Goal: Check status: Check status

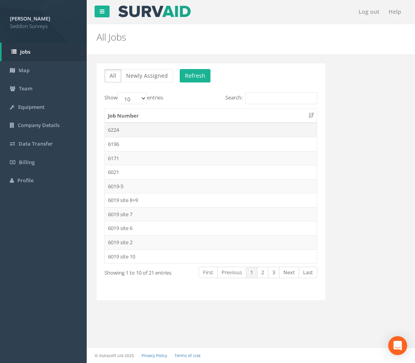
click at [187, 131] on td "6224" at bounding box center [211, 130] width 212 height 14
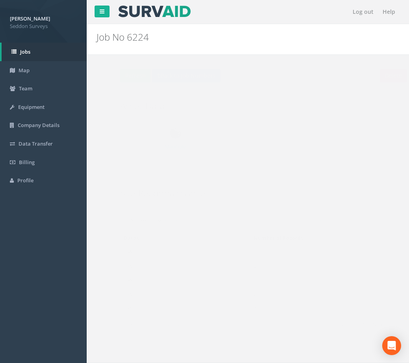
click at [162, 317] on div "Dates Number of Records [DATE] 1 [DATE] 6 [DATE] 1 [DATE] 2 [DATE] 4" at bounding box center [248, 273] width 299 height 90
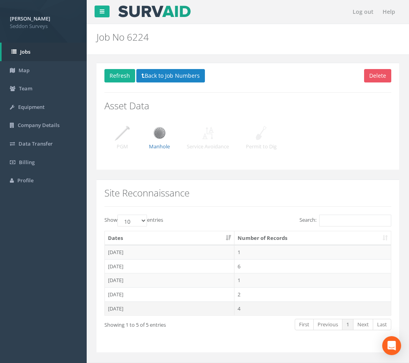
click at [172, 310] on td "[DATE]" at bounding box center [170, 308] width 130 height 14
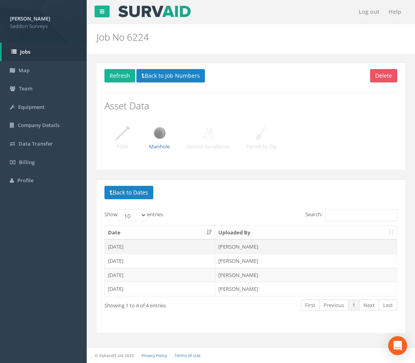
click at [175, 250] on td "[DATE]" at bounding box center [160, 246] width 110 height 14
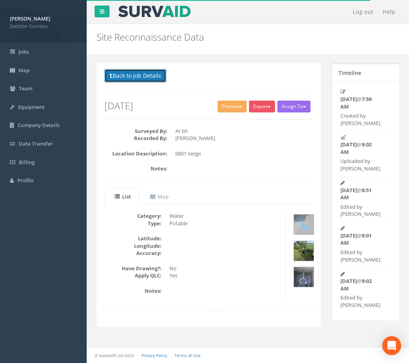
click at [122, 76] on button "Back to Job Details" at bounding box center [135, 75] width 62 height 13
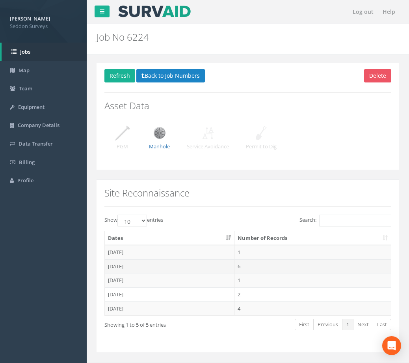
click at [173, 267] on td "[DATE]" at bounding box center [170, 266] width 130 height 14
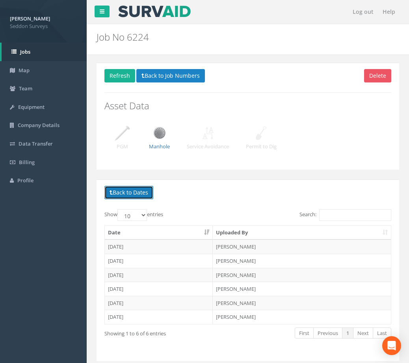
click at [133, 193] on button "Back to Dates" at bounding box center [128, 192] width 49 height 13
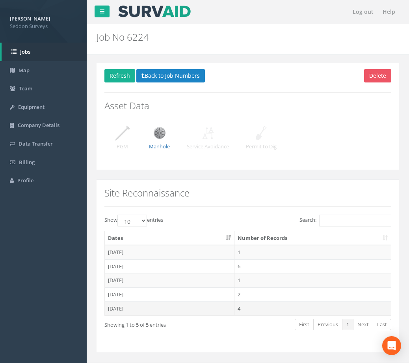
click at [151, 306] on td "07/05/2025" at bounding box center [170, 308] width 130 height 14
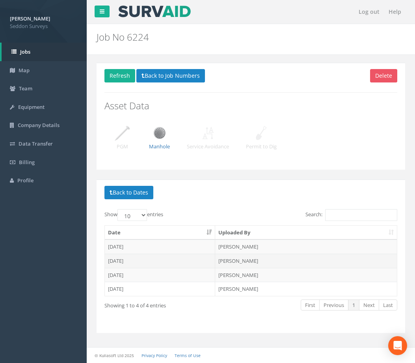
click at [171, 261] on td "07/05/2025" at bounding box center [160, 261] width 110 height 14
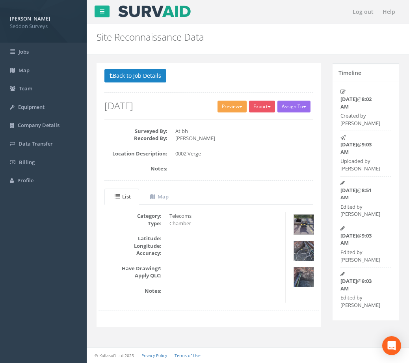
click at [227, 106] on button "Preview" at bounding box center [232, 107] width 29 height 12
click at [226, 121] on link "SurvAid Standard" at bounding box center [218, 123] width 60 height 12
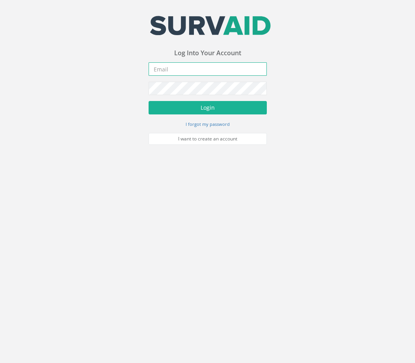
click at [194, 73] on input "email" at bounding box center [208, 68] width 118 height 13
type input "a@[DOMAIN_NAME]"
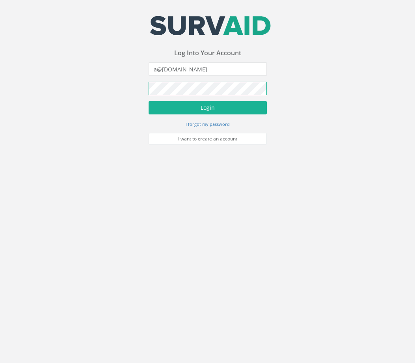
click at [149, 101] on button "Login" at bounding box center [208, 107] width 118 height 13
